Goal: Complete application form

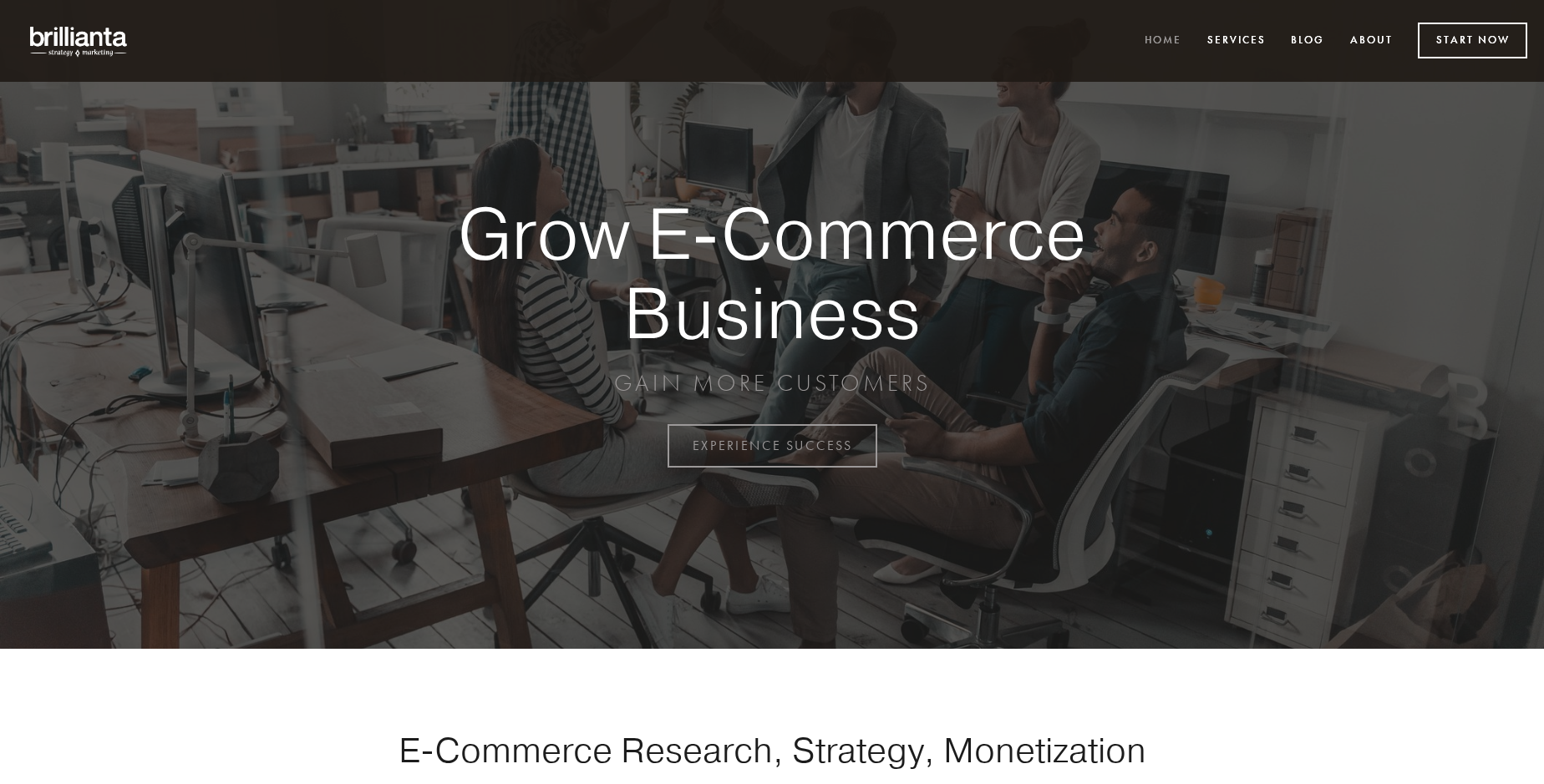
scroll to position [4378, 0]
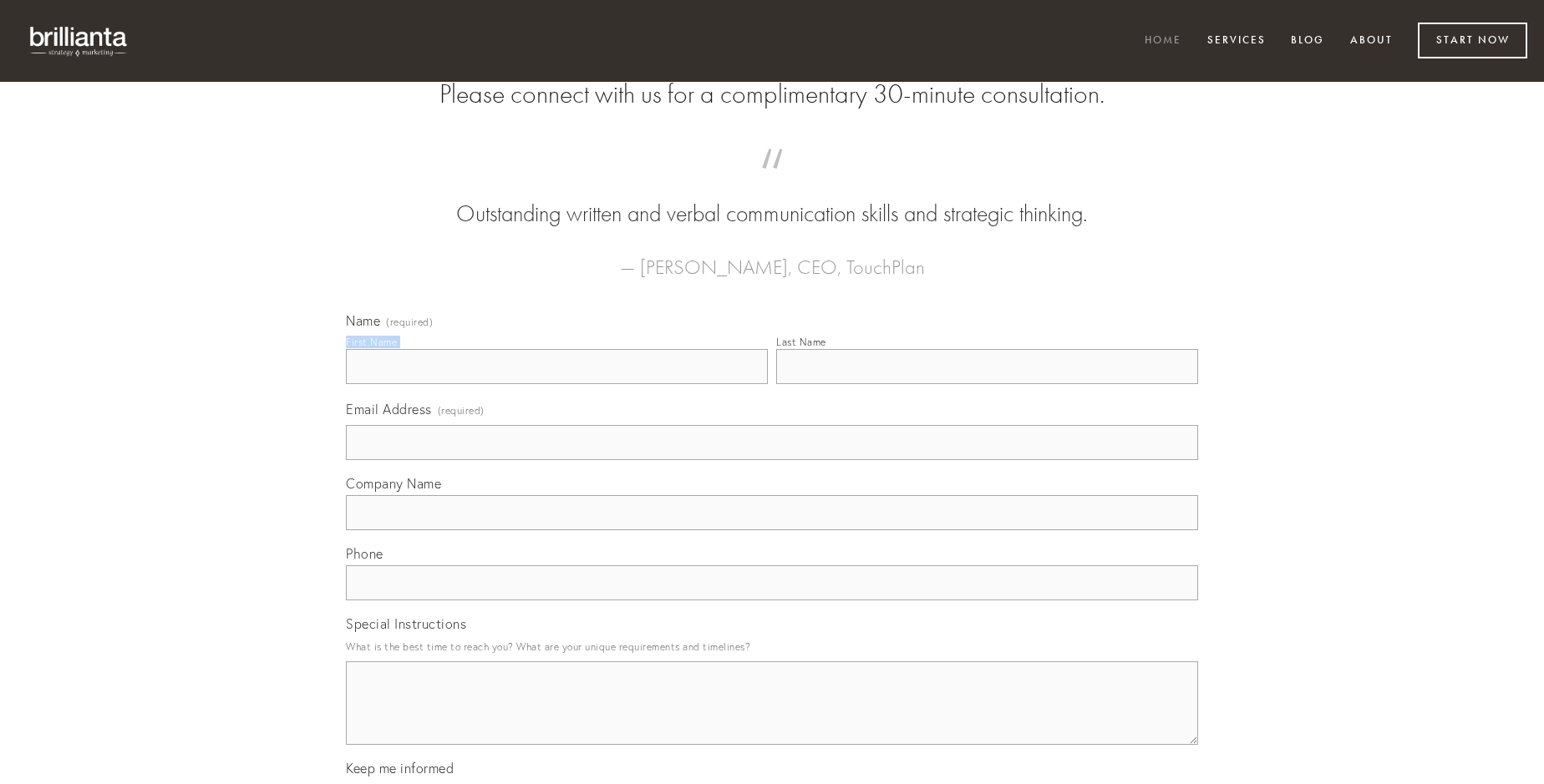
type input "[PERSON_NAME]"
click at [987, 384] on input "Last Name" at bounding box center [987, 366] width 422 height 35
type input "[PERSON_NAME]"
click at [772, 460] on input "Email Address (required)" at bounding box center [772, 442] width 852 height 35
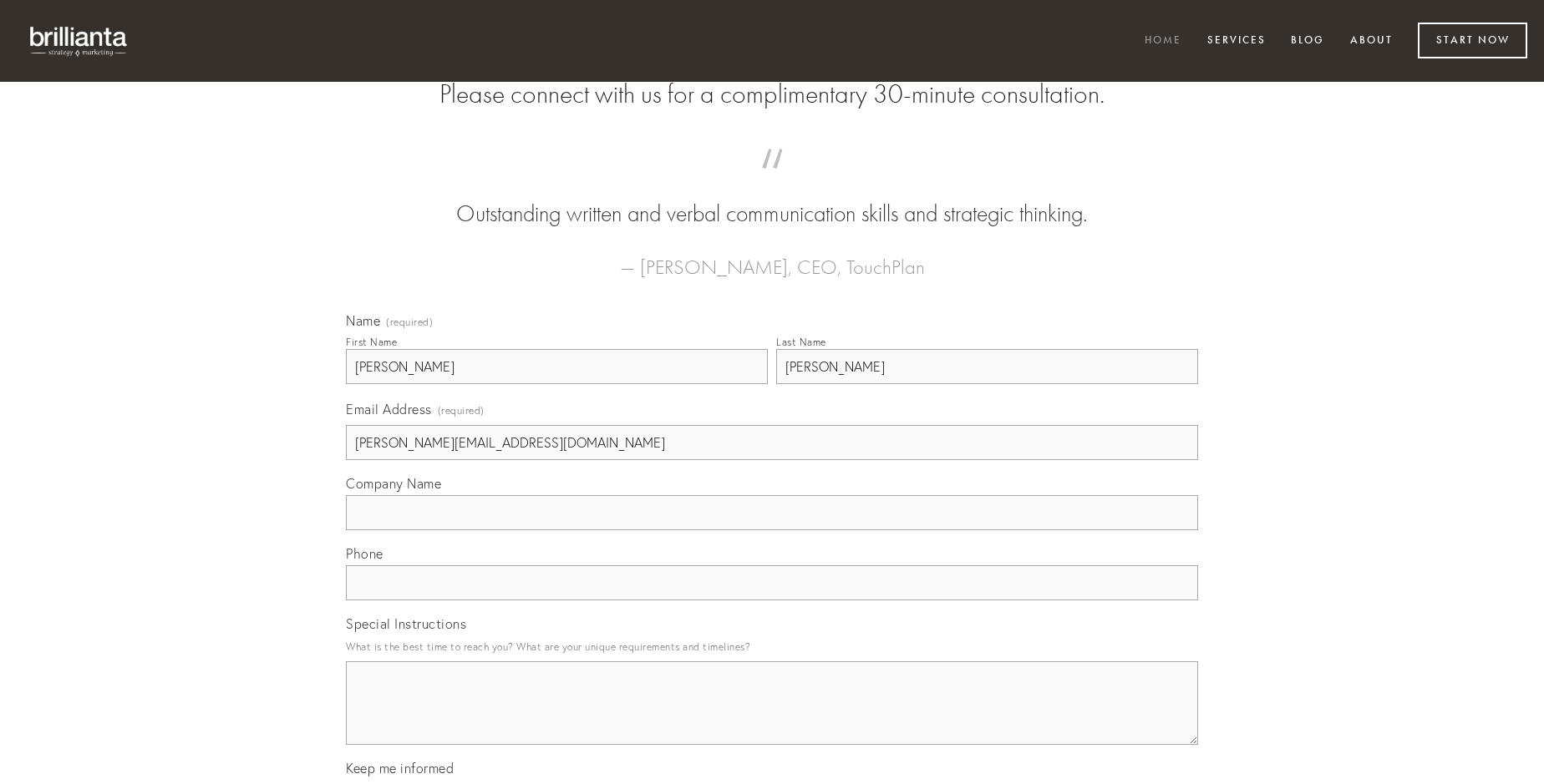
type input "[PERSON_NAME][EMAIL_ADDRESS][DOMAIN_NAME]"
click at [772, 531] on input "Company Name" at bounding box center [772, 513] width 852 height 35
type input "voluptate"
click at [772, 600] on input "text" at bounding box center [772, 582] width 852 height 35
click at [772, 718] on textarea "Special Instructions" at bounding box center [772, 703] width 852 height 84
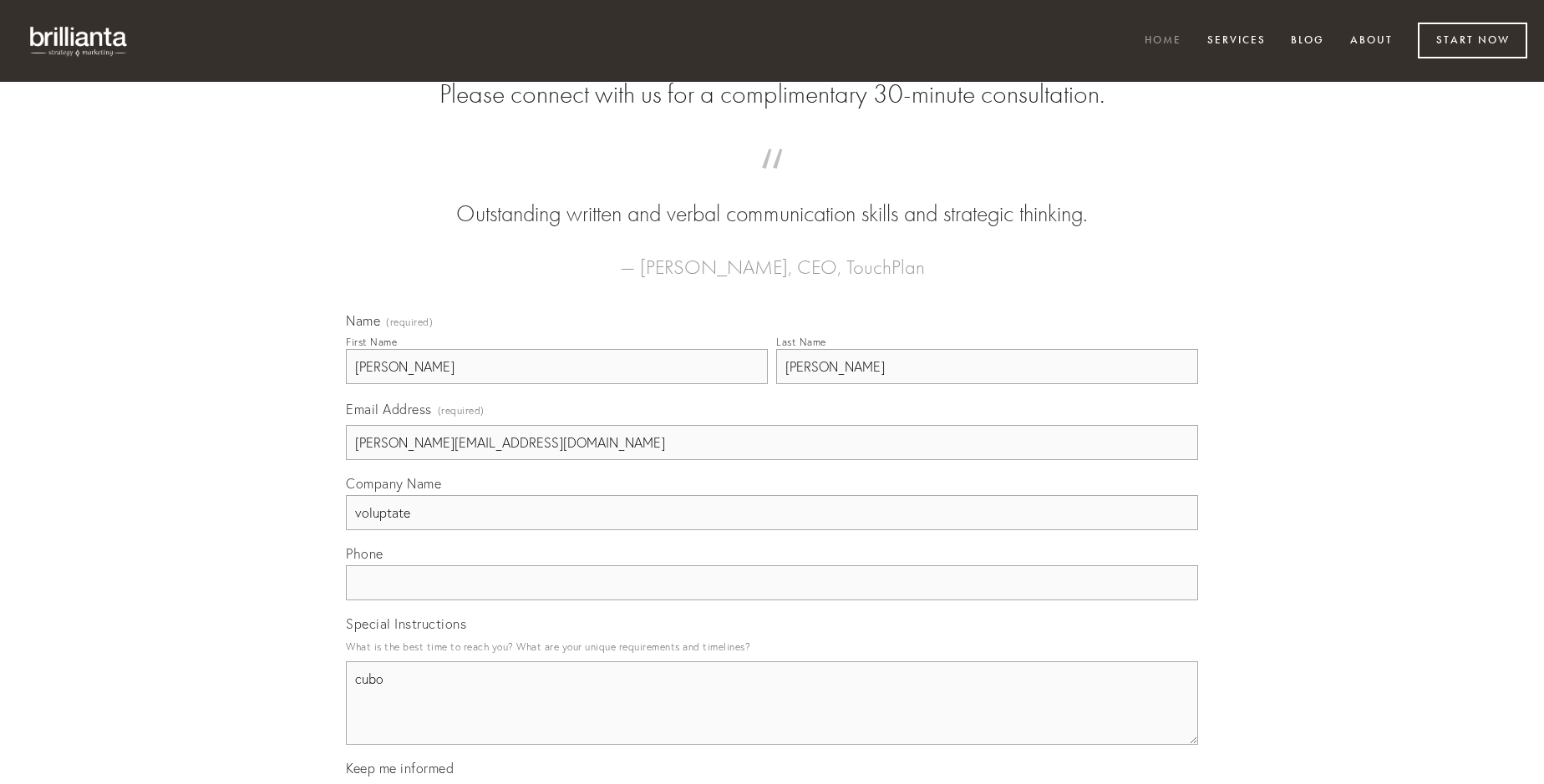
type textarea "cubo"
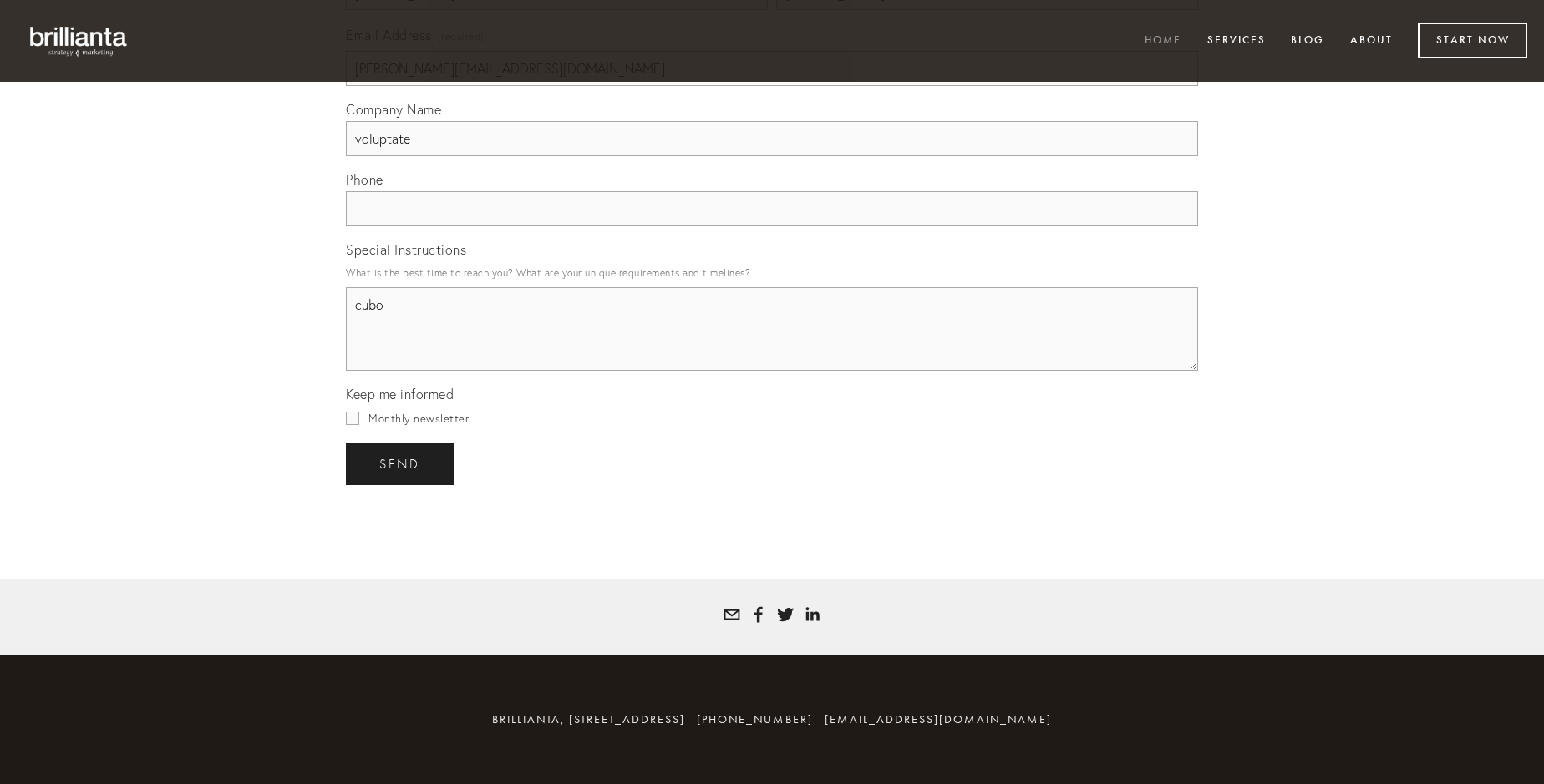
click at [401, 464] on span "send" at bounding box center [399, 465] width 41 height 15
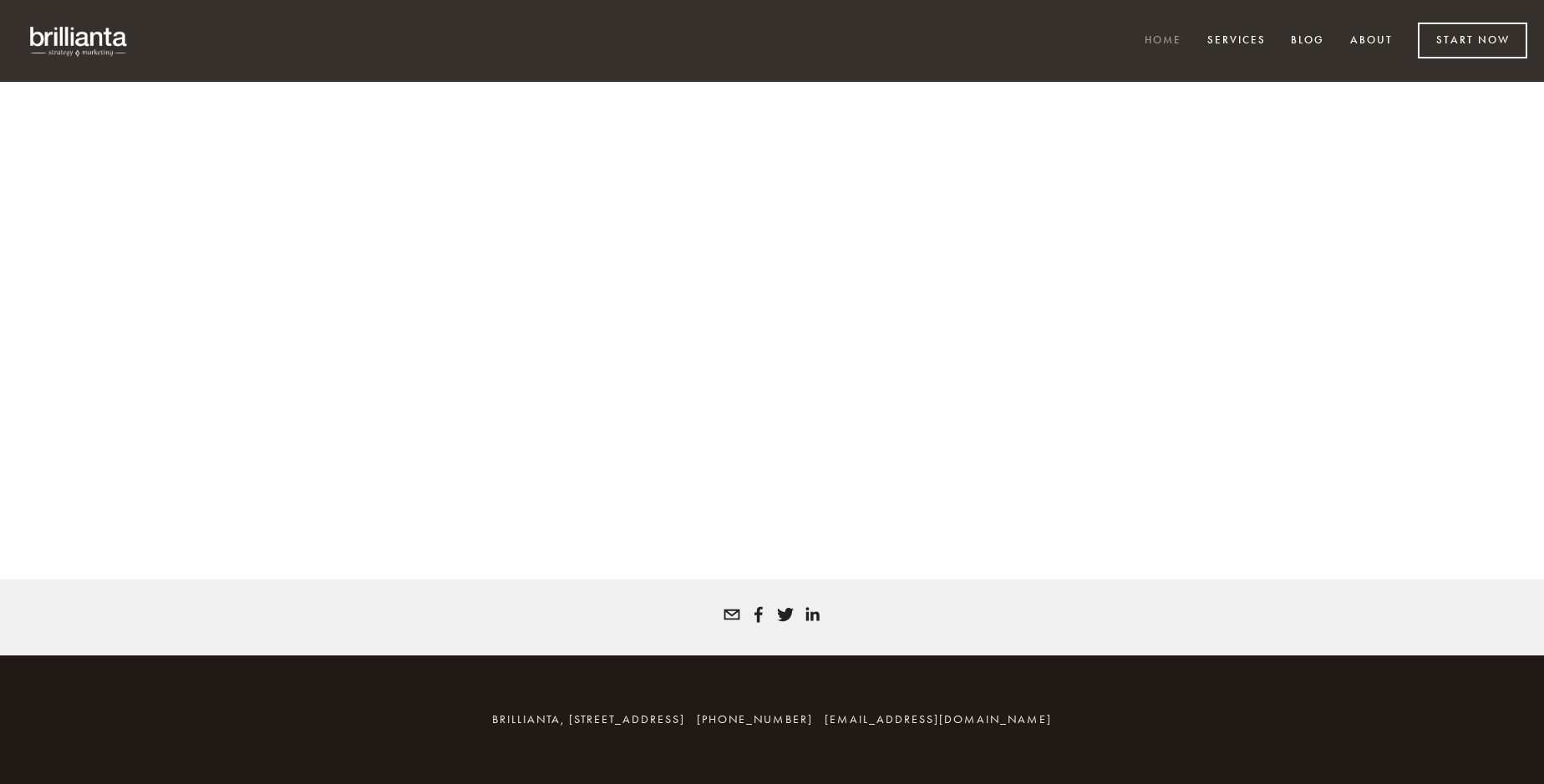
scroll to position [4355, 0]
